Goal: Find specific page/section: Find specific page/section

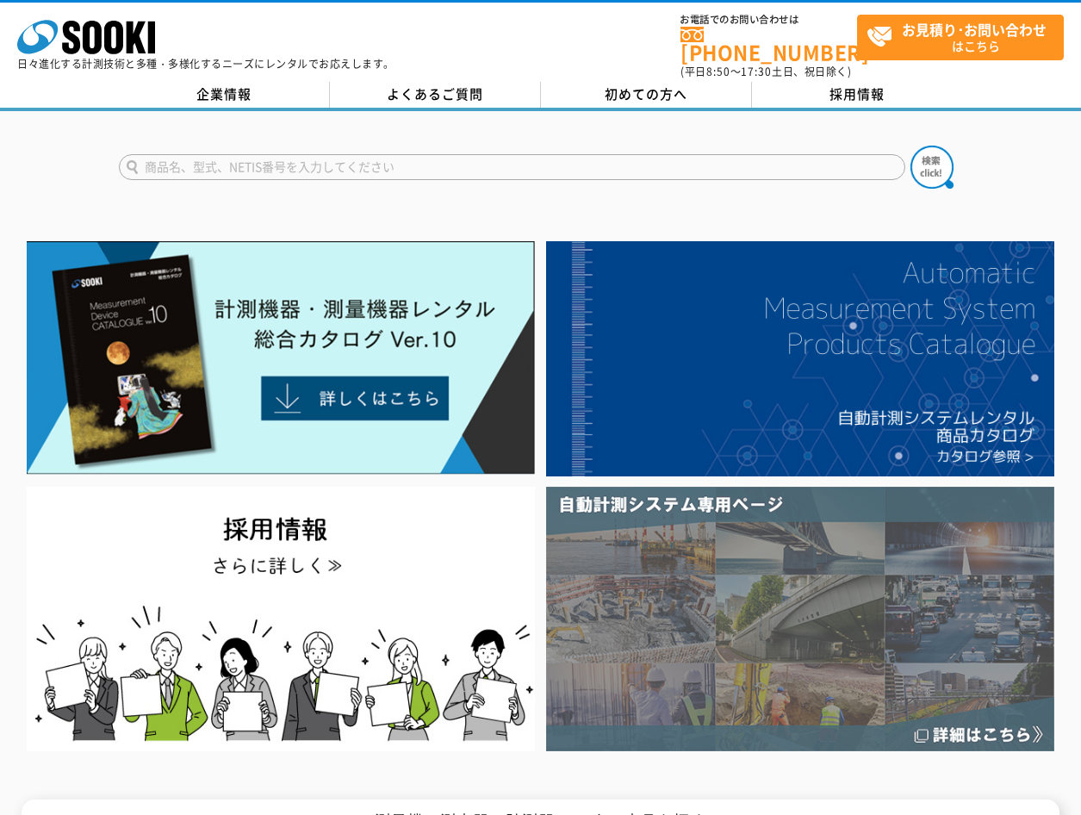
click at [978, 724] on img at bounding box center [800, 619] width 508 height 264
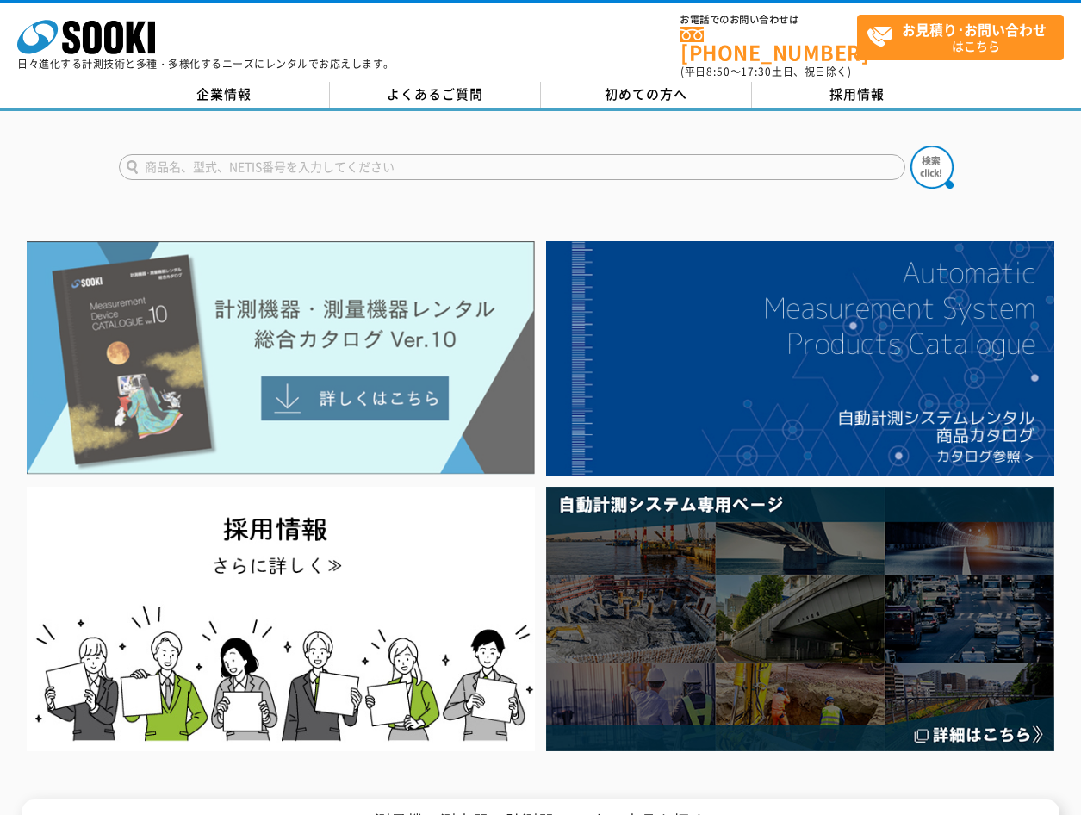
click at [381, 341] on img at bounding box center [281, 357] width 508 height 233
click at [340, 378] on img at bounding box center [281, 357] width 508 height 233
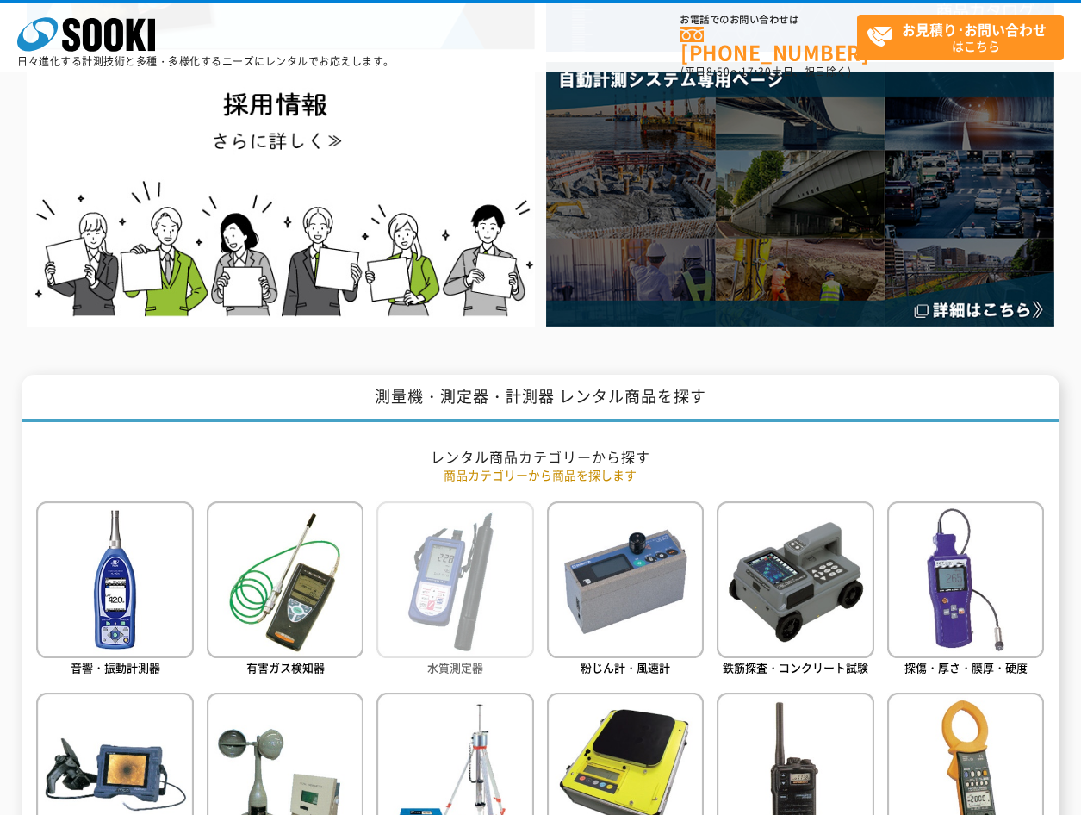
scroll to position [689, 0]
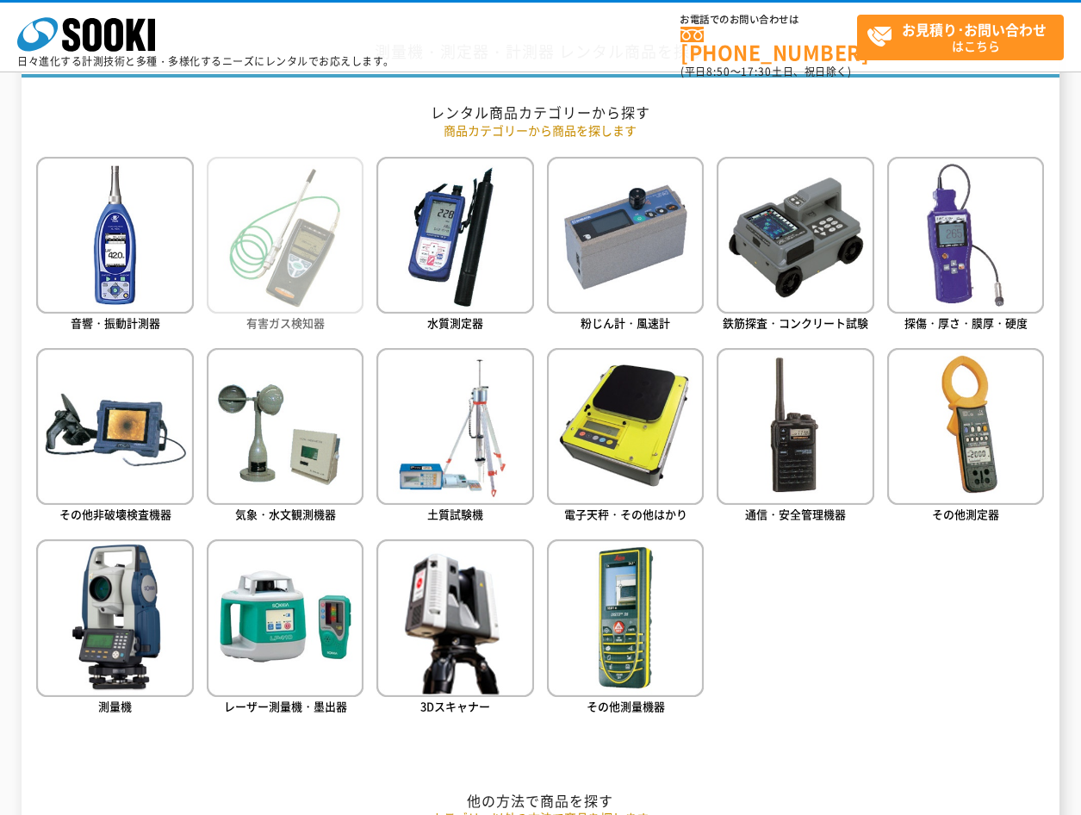
click at [315, 294] on img at bounding box center [285, 235] width 157 height 157
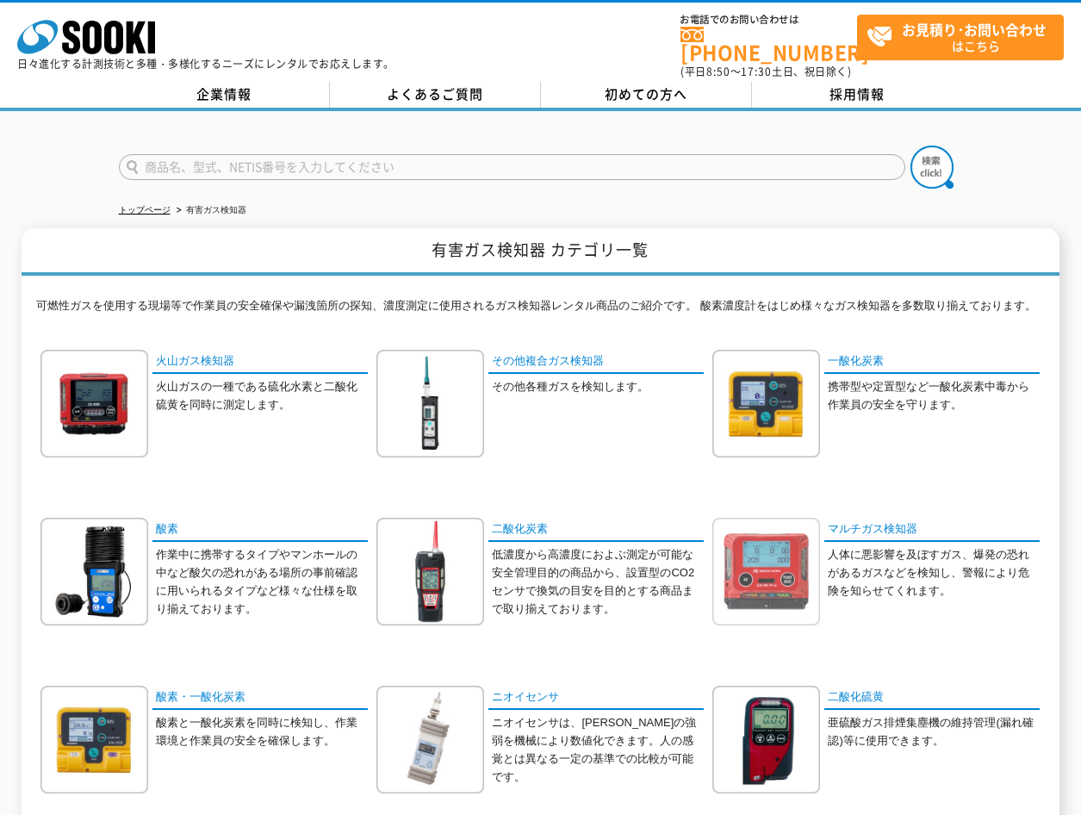
click at [773, 559] on img at bounding box center [766, 572] width 108 height 108
